Goal: Communication & Community: Answer question/provide support

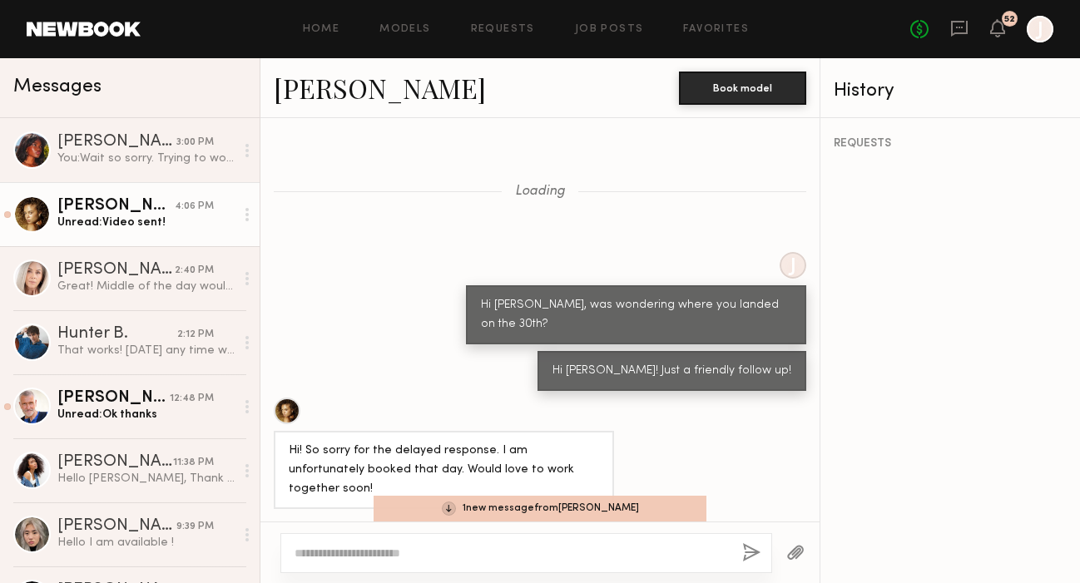
scroll to position [2514, 0]
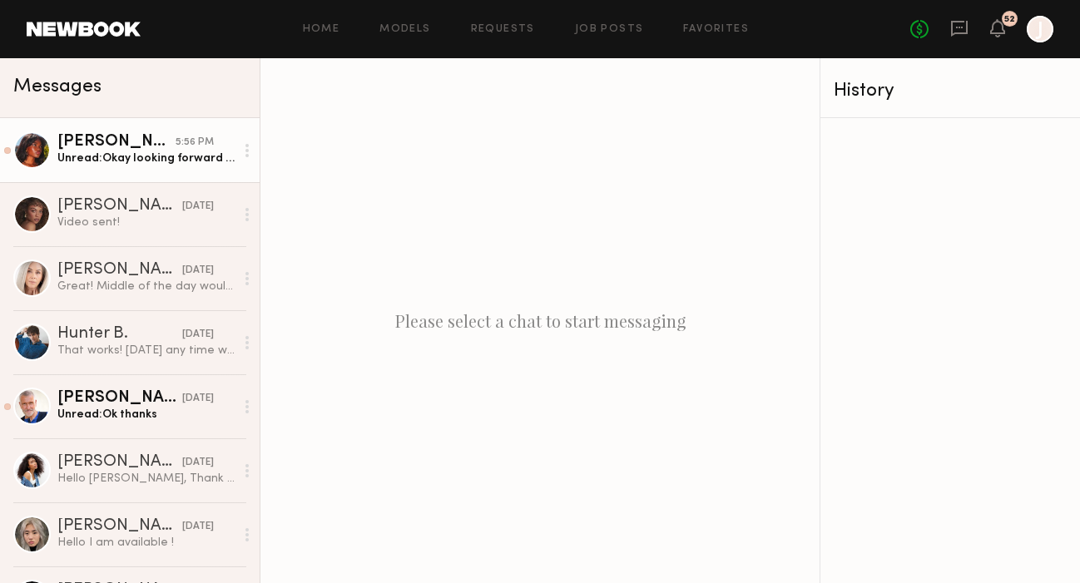
click at [131, 161] on div "Unread: Okay looking forward to it" at bounding box center [145, 159] width 177 height 16
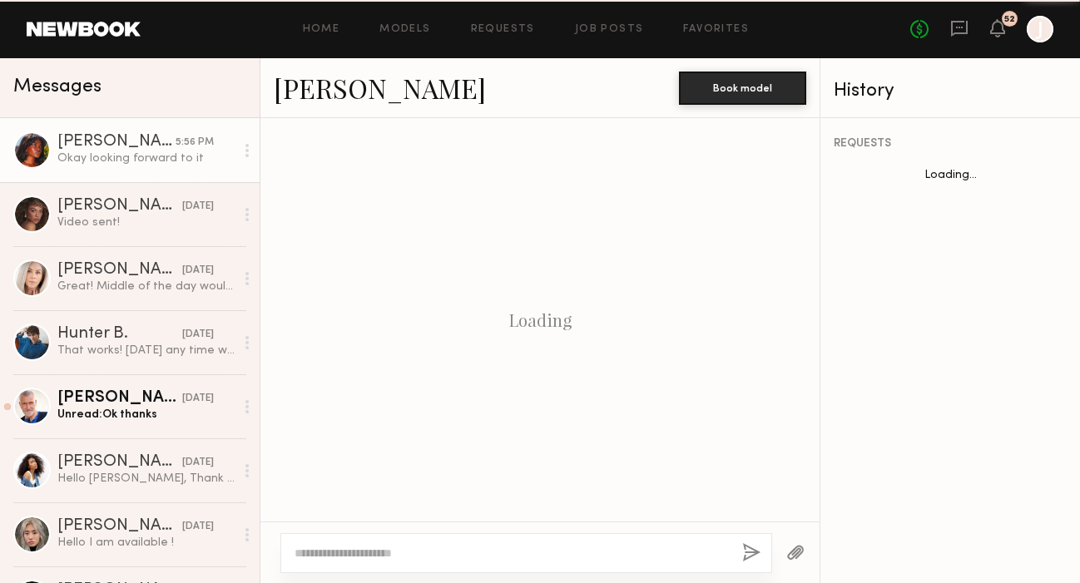
click at [136, 166] on link "[PERSON_NAME] 5:56 PM Okay looking forward to it" at bounding box center [130, 150] width 260 height 64
